Goal: Use online tool/utility: Utilize a website feature to perform a specific function

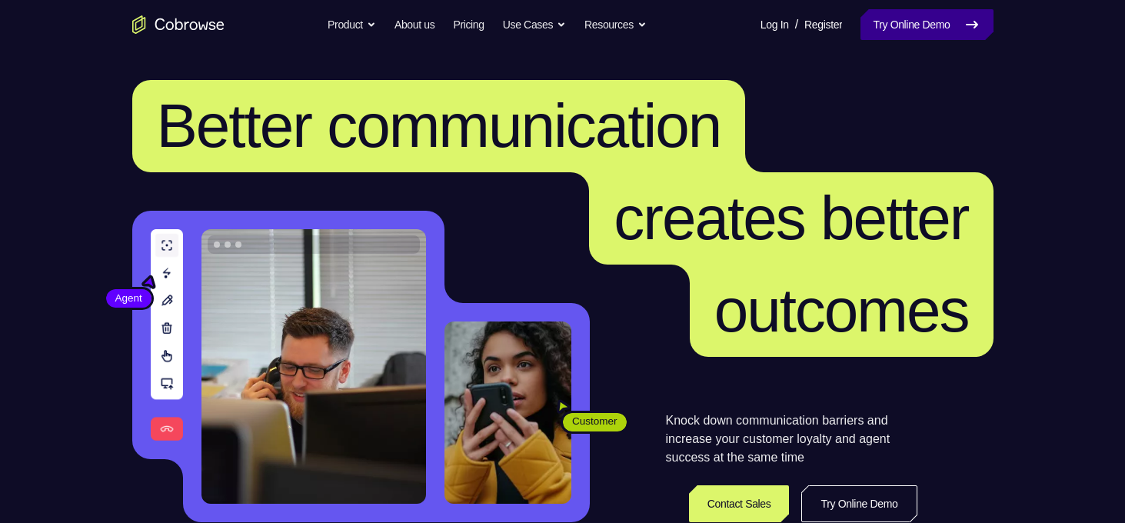
click at [909, 26] on link "Try Online Demo" at bounding box center [926, 24] width 132 height 31
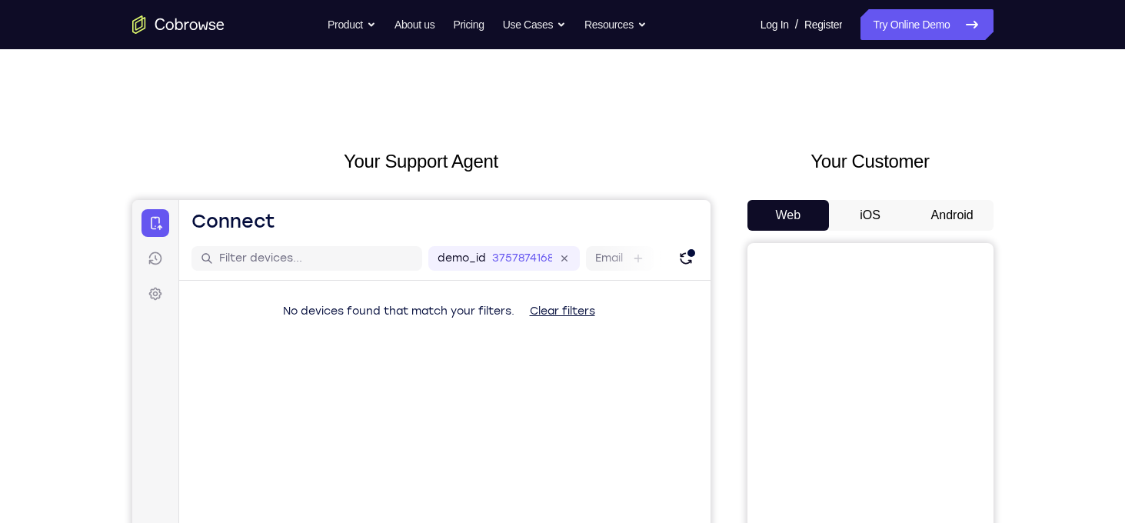
click at [937, 217] on button "Android" at bounding box center [952, 215] width 82 height 31
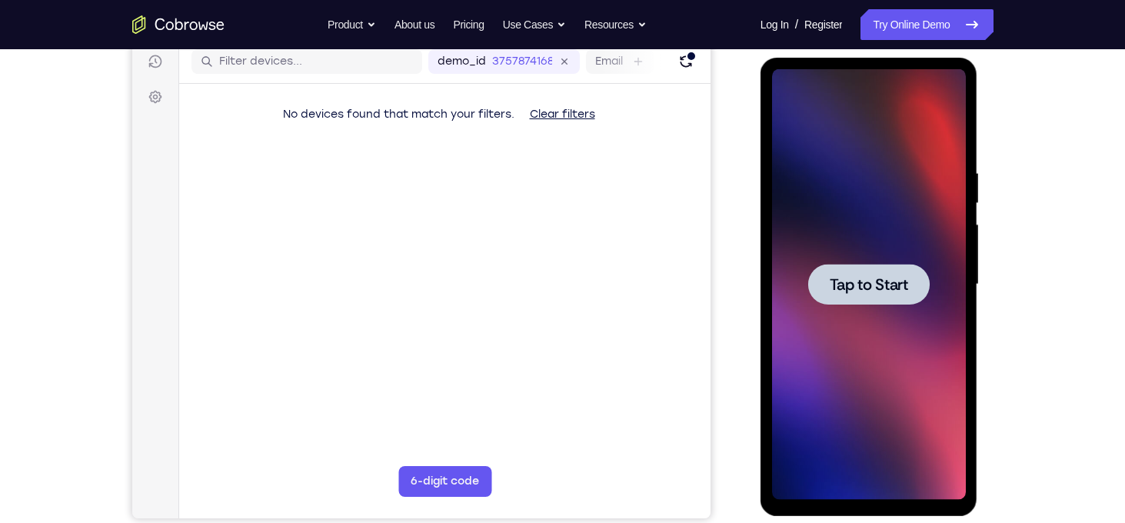
click at [849, 285] on span "Tap to Start" at bounding box center [869, 284] width 78 height 15
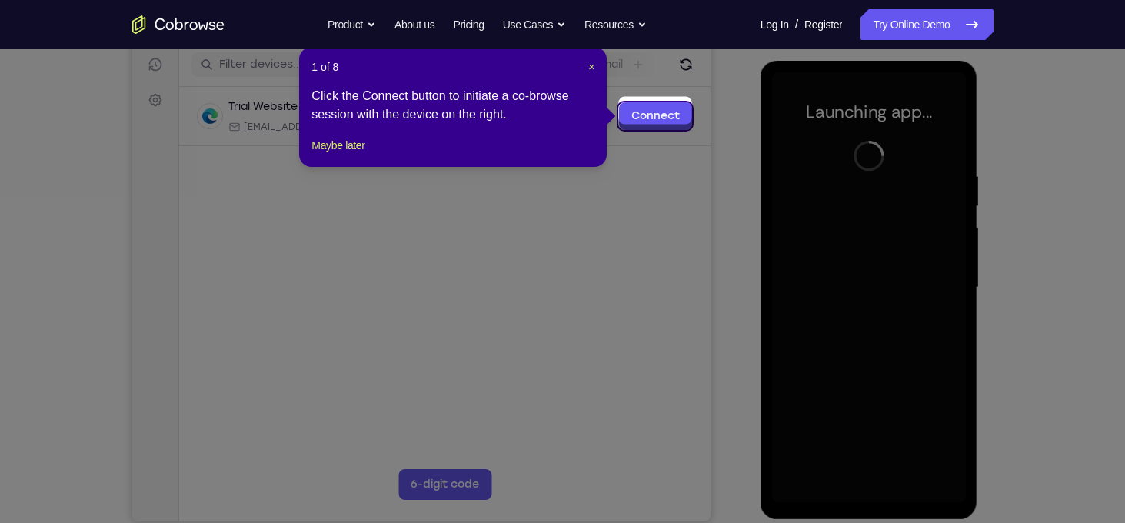
scroll to position [203, 0]
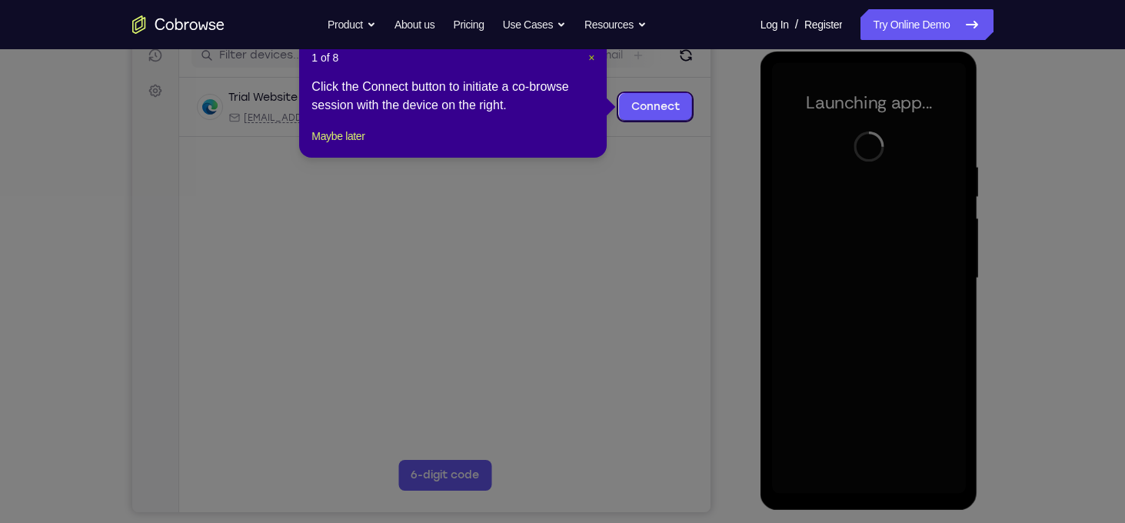
click at [589, 58] on span "×" at bounding box center [591, 58] width 6 height 12
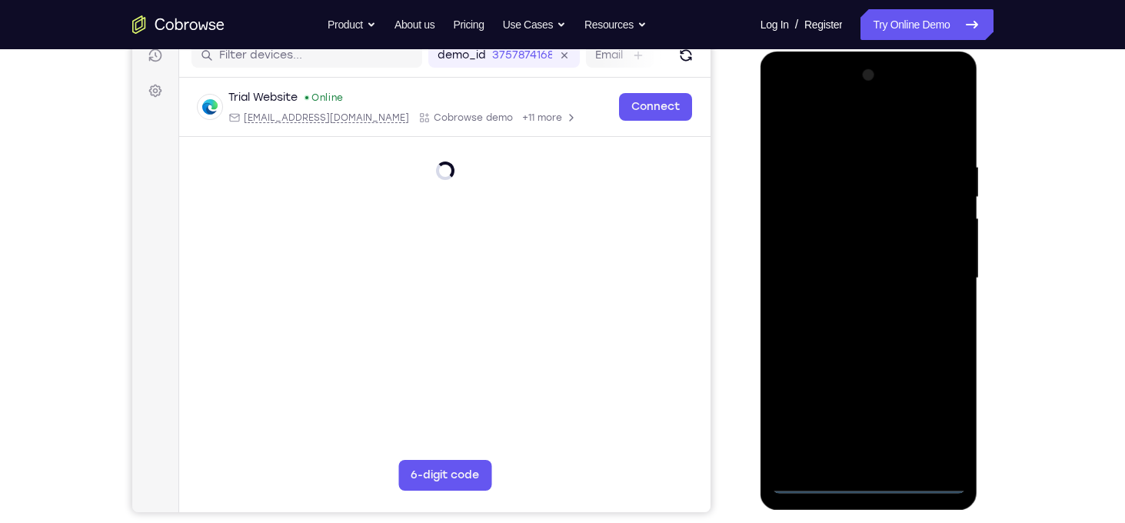
click at [874, 485] on div at bounding box center [869, 278] width 194 height 431
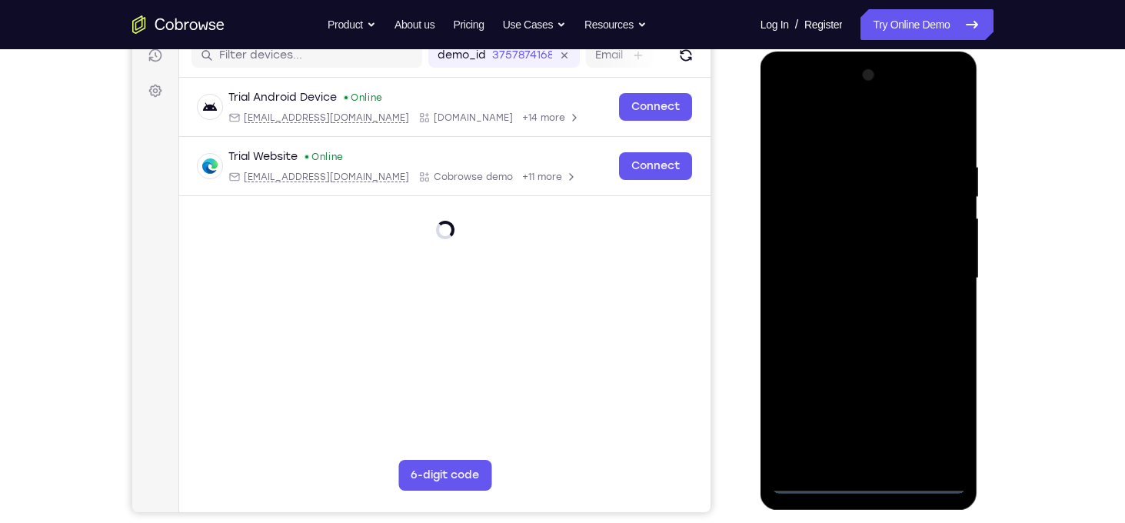
click at [941, 417] on div at bounding box center [869, 278] width 194 height 431
click at [880, 483] on div at bounding box center [869, 278] width 194 height 431
click at [953, 421] on div at bounding box center [869, 278] width 194 height 431
click at [941, 413] on div at bounding box center [869, 278] width 194 height 431
click at [814, 118] on div at bounding box center [869, 278] width 194 height 431
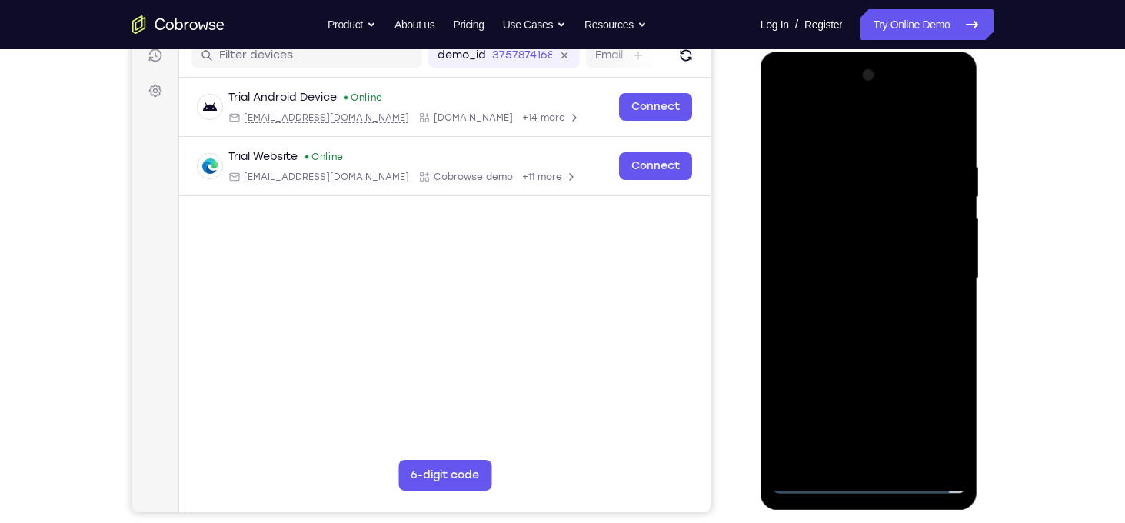
click at [933, 270] on div at bounding box center [869, 278] width 194 height 431
click at [858, 308] on div at bounding box center [869, 278] width 194 height 431
click at [843, 256] on div at bounding box center [869, 278] width 194 height 431
click at [850, 244] on div at bounding box center [869, 278] width 194 height 431
click at [866, 272] on div at bounding box center [869, 278] width 194 height 431
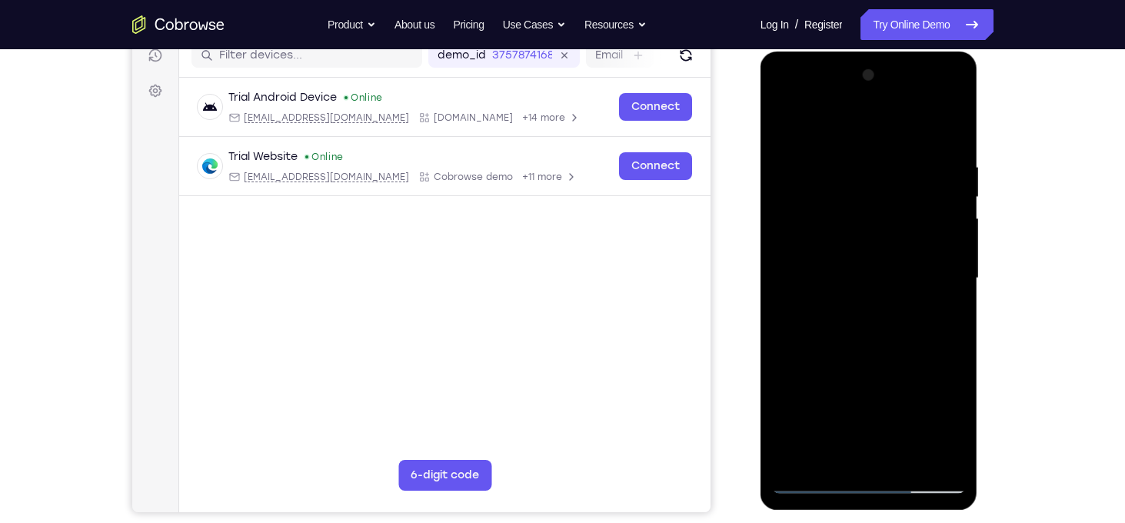
click at [820, 331] on div at bounding box center [869, 278] width 194 height 431
click at [823, 353] on div at bounding box center [869, 278] width 194 height 431
click at [906, 451] on div at bounding box center [869, 278] width 194 height 431
click at [872, 359] on div at bounding box center [869, 278] width 194 height 431
click at [890, 291] on div at bounding box center [869, 278] width 194 height 431
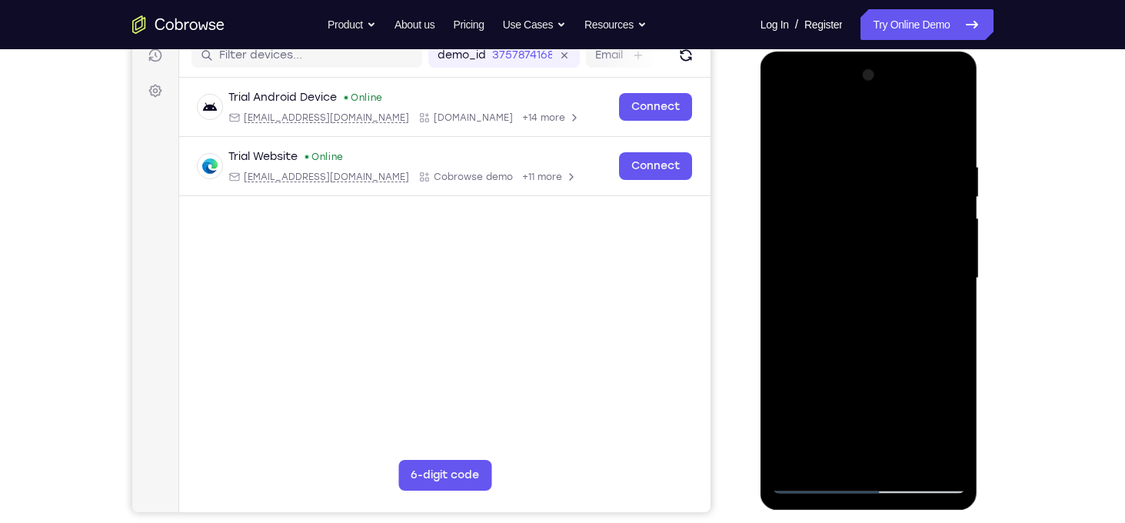
click at [946, 453] on div at bounding box center [869, 278] width 194 height 431
click at [779, 128] on div at bounding box center [869, 278] width 194 height 431
click at [782, 120] on div at bounding box center [869, 278] width 194 height 431
click at [840, 159] on div at bounding box center [869, 278] width 194 height 431
click at [943, 247] on div at bounding box center [869, 278] width 194 height 431
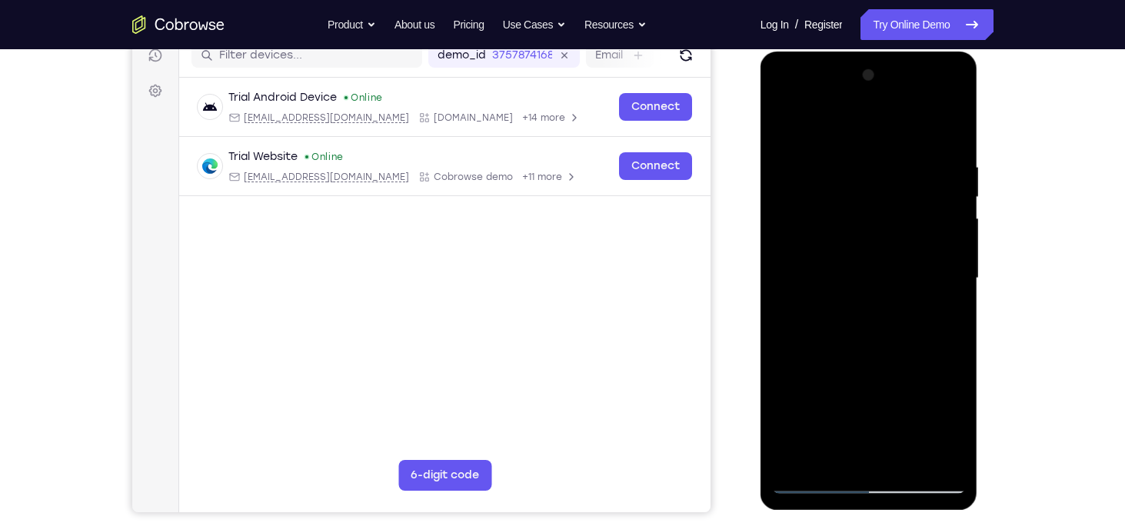
click at [943, 247] on div at bounding box center [869, 278] width 194 height 431
click at [947, 125] on div at bounding box center [869, 278] width 194 height 431
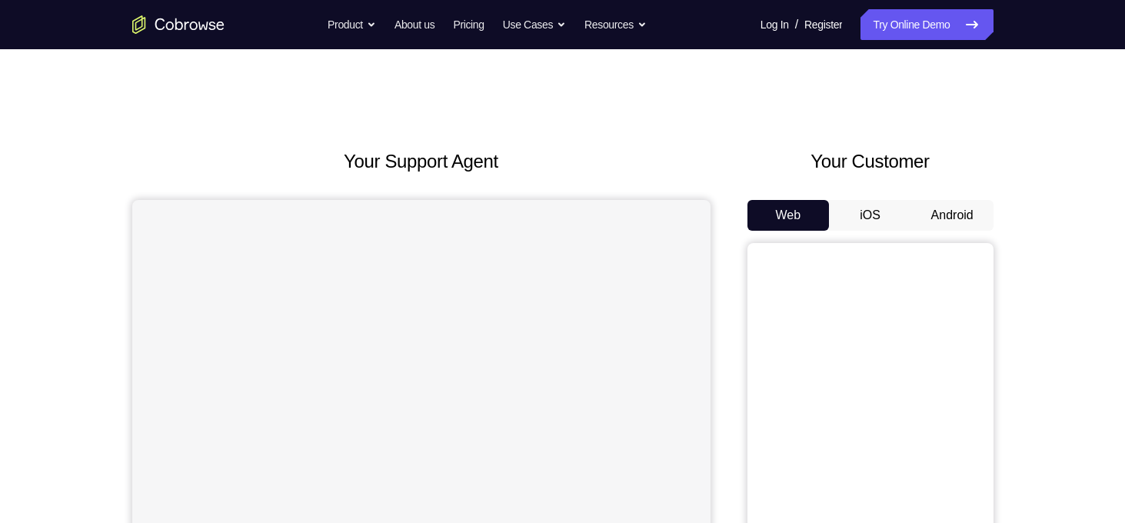
click at [950, 218] on button "Android" at bounding box center [952, 215] width 82 height 31
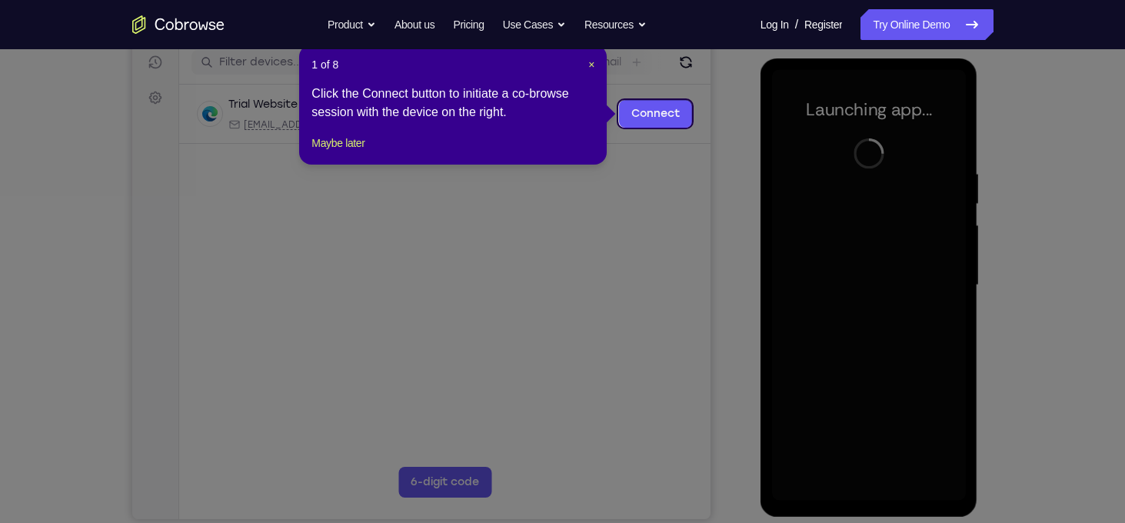
scroll to position [194, 0]
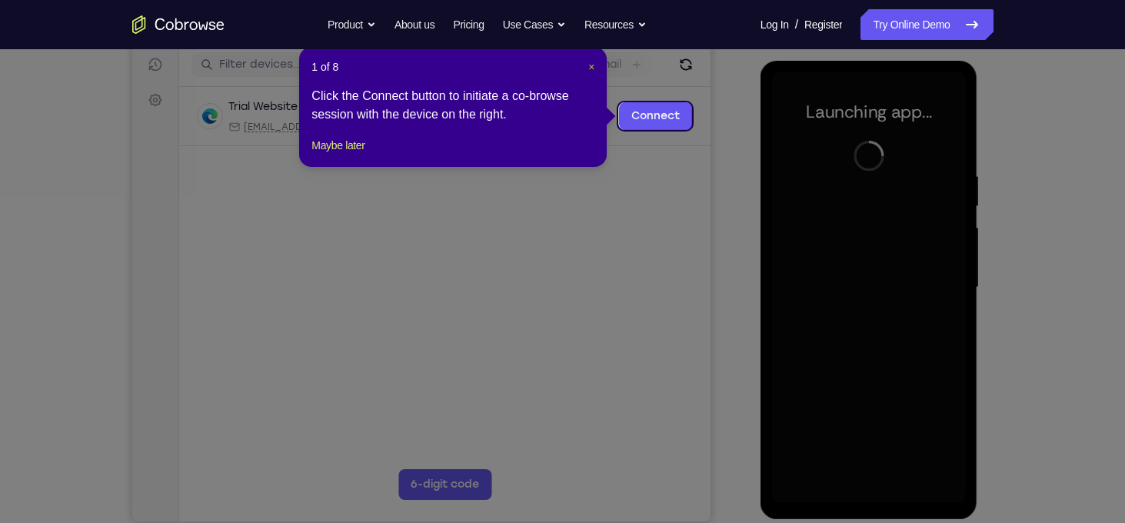
click at [592, 67] on span "×" at bounding box center [591, 67] width 6 height 12
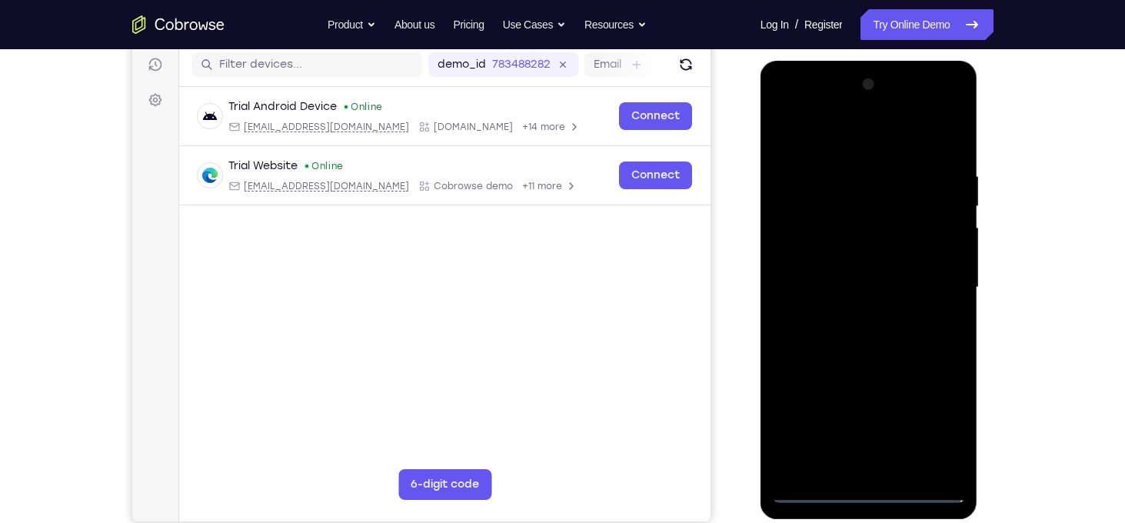
click at [863, 495] on div at bounding box center [869, 287] width 194 height 431
click at [929, 419] on div at bounding box center [869, 287] width 194 height 431
click at [884, 128] on div at bounding box center [869, 287] width 194 height 431
click at [936, 284] on div at bounding box center [869, 287] width 194 height 431
click at [855, 316] on div at bounding box center [869, 287] width 194 height 431
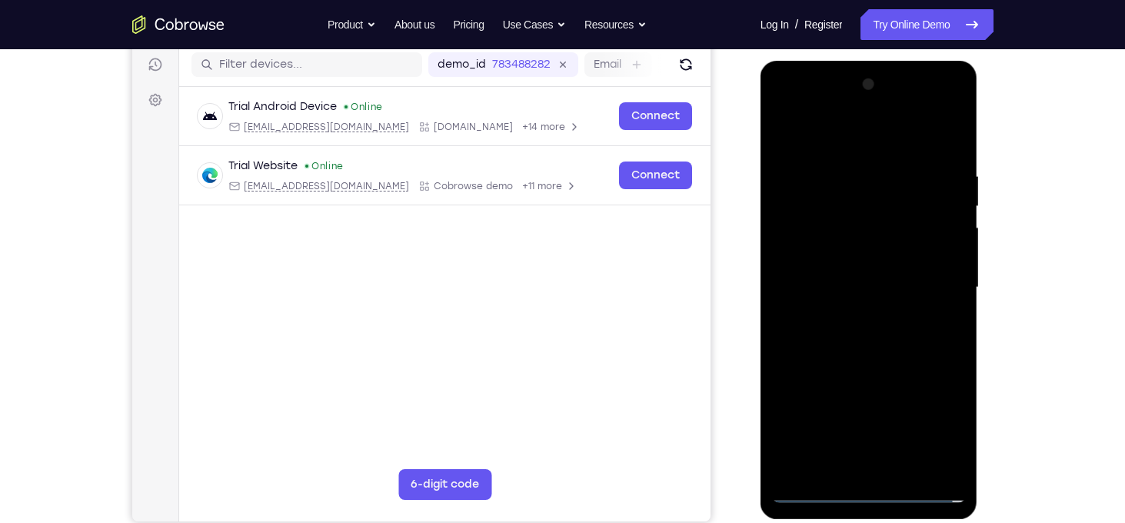
click at [847, 269] on div at bounding box center [869, 287] width 194 height 431
click at [856, 257] on div at bounding box center [869, 287] width 194 height 431
click at [872, 284] on div at bounding box center [869, 287] width 194 height 431
click at [823, 333] on div at bounding box center [869, 287] width 194 height 431
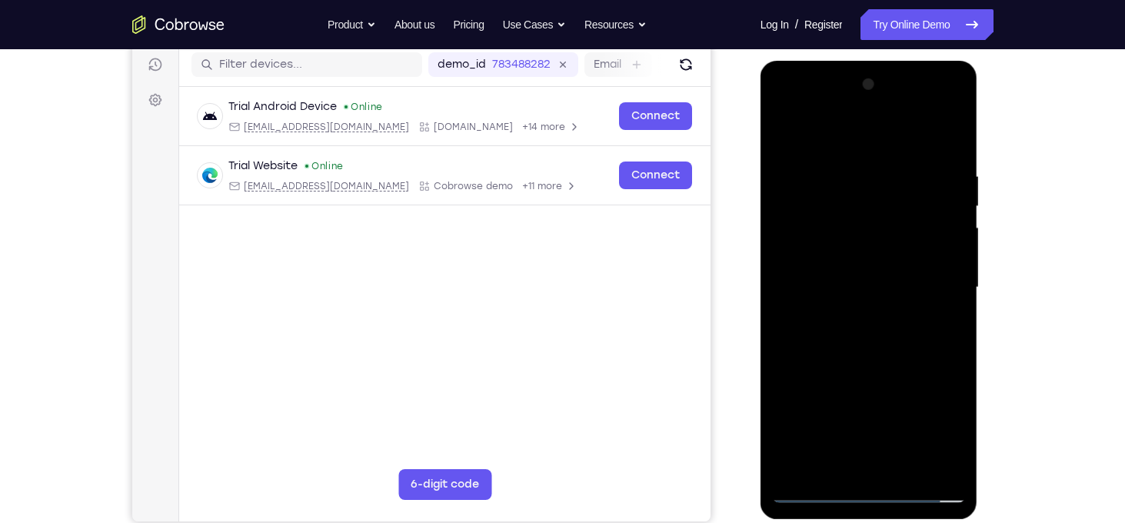
click at [823, 333] on div at bounding box center [869, 287] width 194 height 431
click at [884, 367] on div at bounding box center [869, 287] width 194 height 431
click at [911, 470] on div at bounding box center [869, 287] width 194 height 431
click at [861, 368] on div at bounding box center [869, 287] width 194 height 431
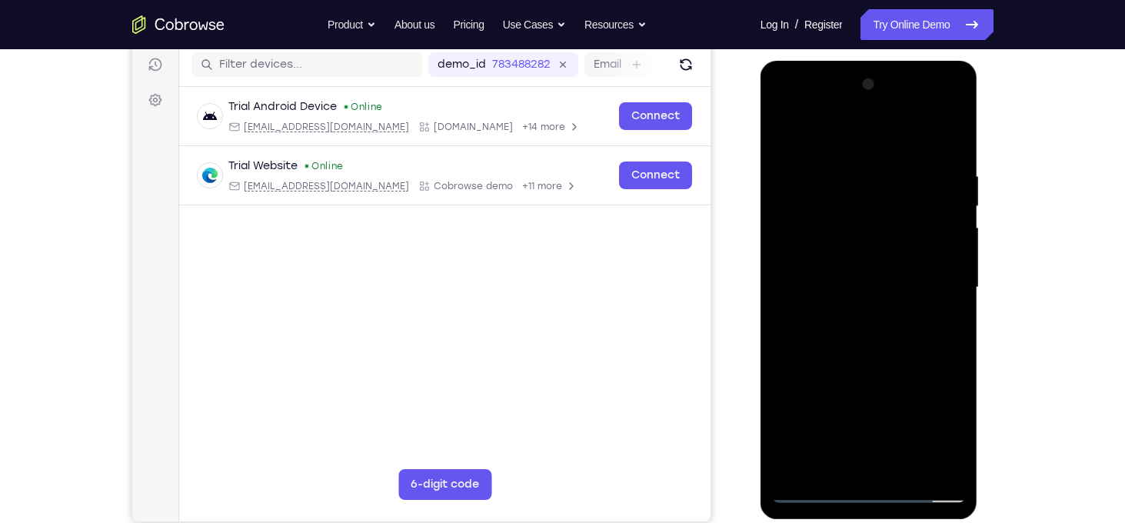
click at [837, 248] on div at bounding box center [869, 287] width 194 height 431
click at [817, 490] on div at bounding box center [869, 287] width 194 height 431
click at [857, 304] on div at bounding box center [869, 287] width 194 height 431
click at [937, 460] on div at bounding box center [869, 287] width 194 height 431
click at [702, 228] on div "Trial Android Device Online android@example.com Cobrowse.io +14 more android@ex…" at bounding box center [443, 183] width 531 height 192
